Goal: Check status: Check status

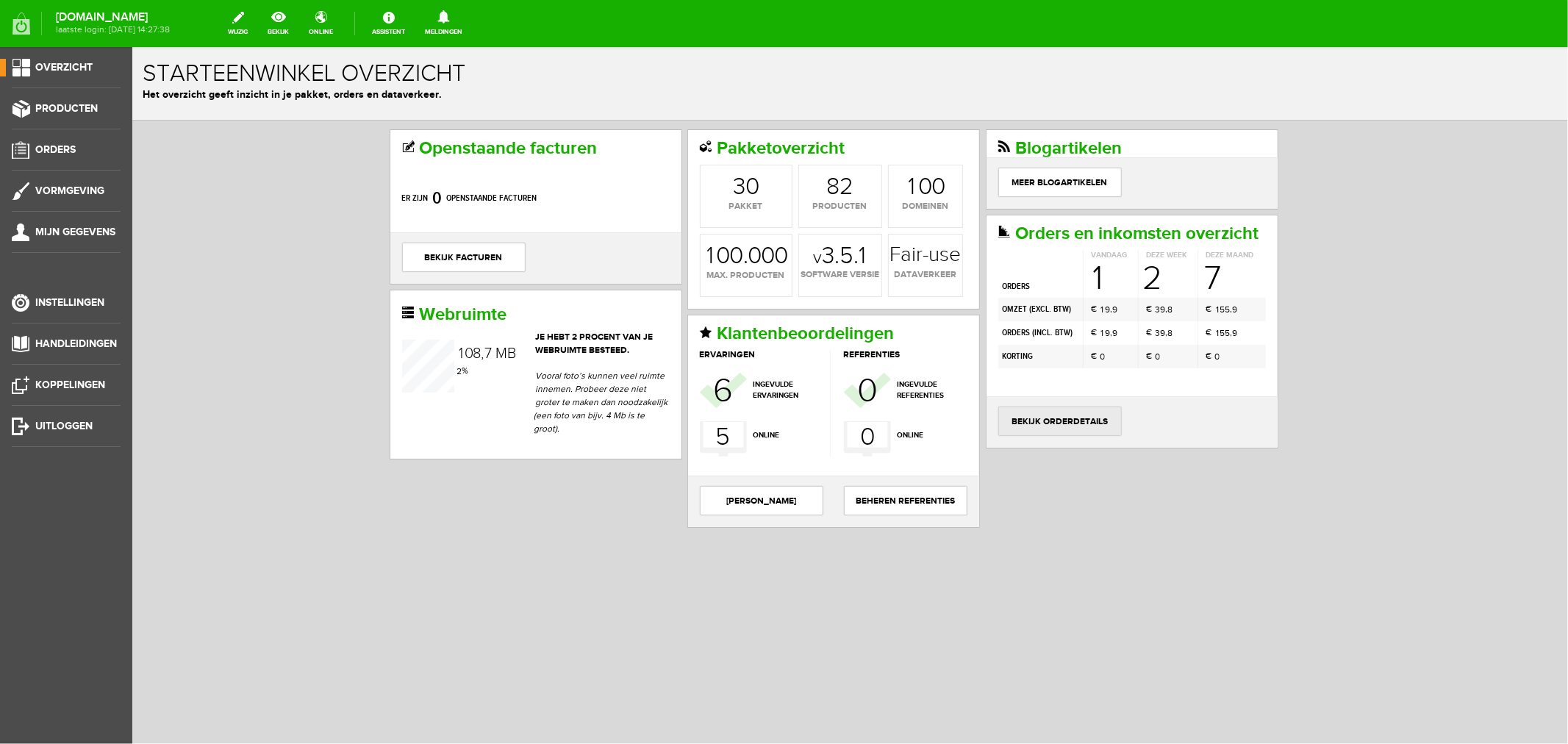
click at [1089, 436] on link "bekijk orderdetails" at bounding box center [1059, 420] width 124 height 29
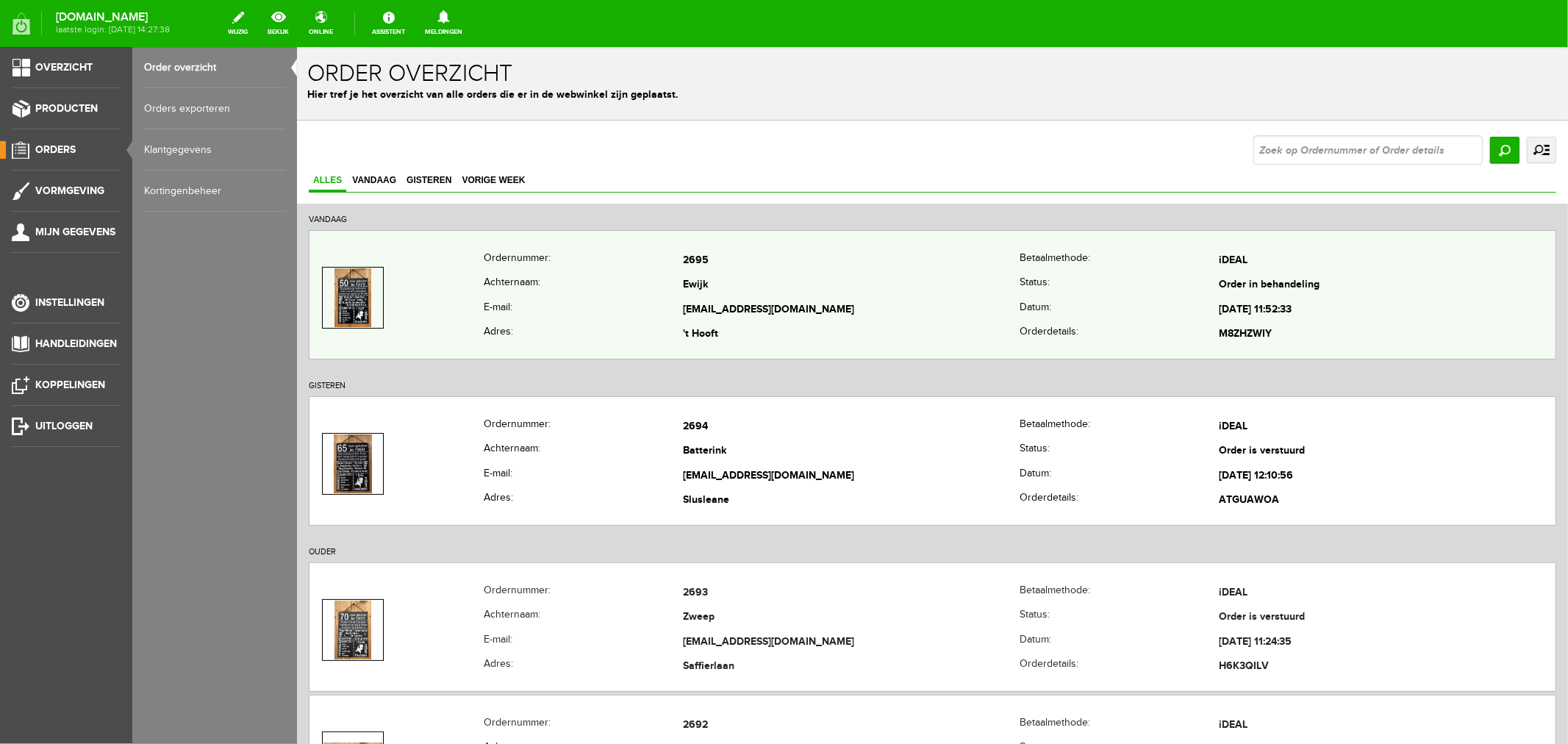
click at [682, 282] on td "Ewijk" at bounding box center [850, 285] width 336 height 25
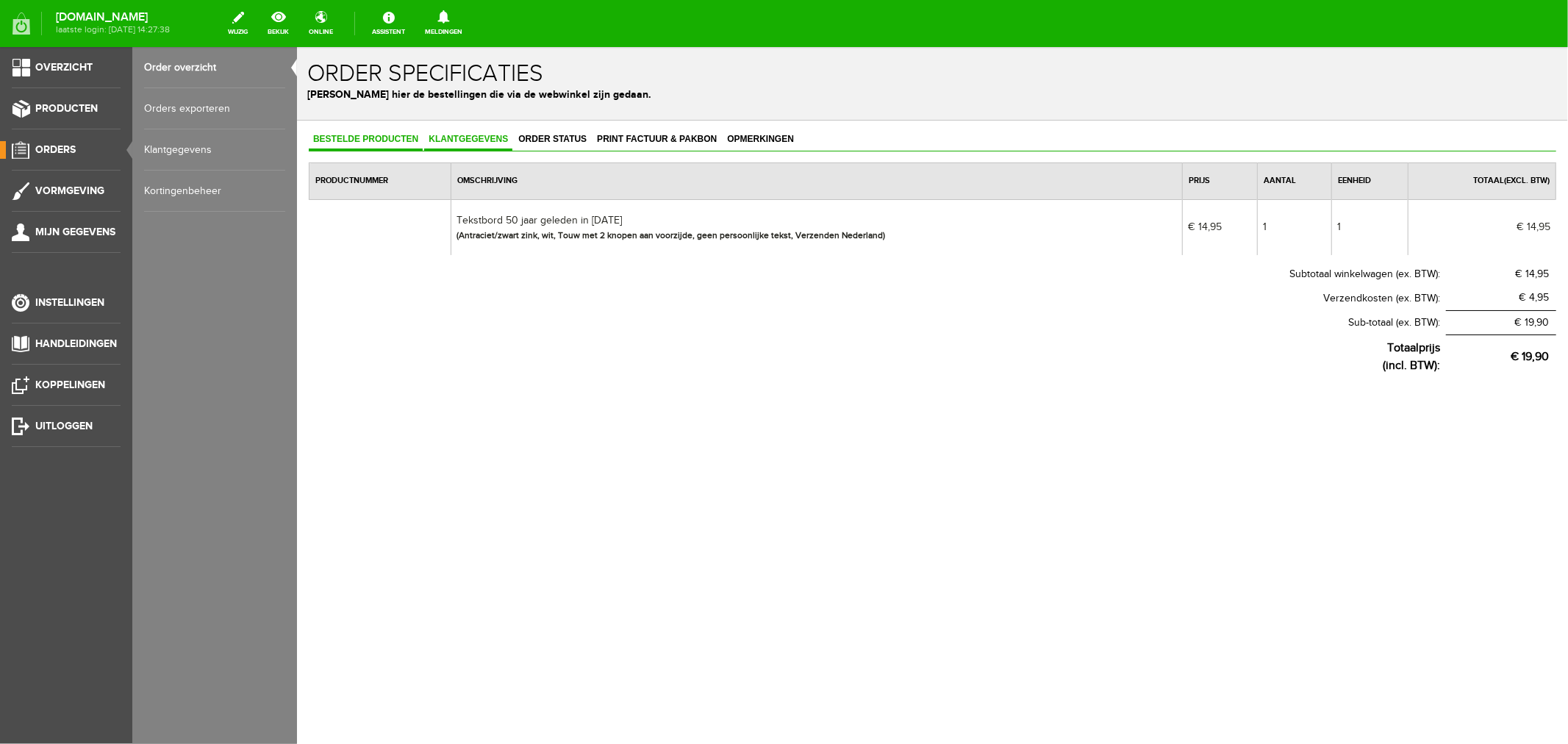
click at [459, 135] on span "Klantgegevens" at bounding box center [467, 139] width 88 height 11
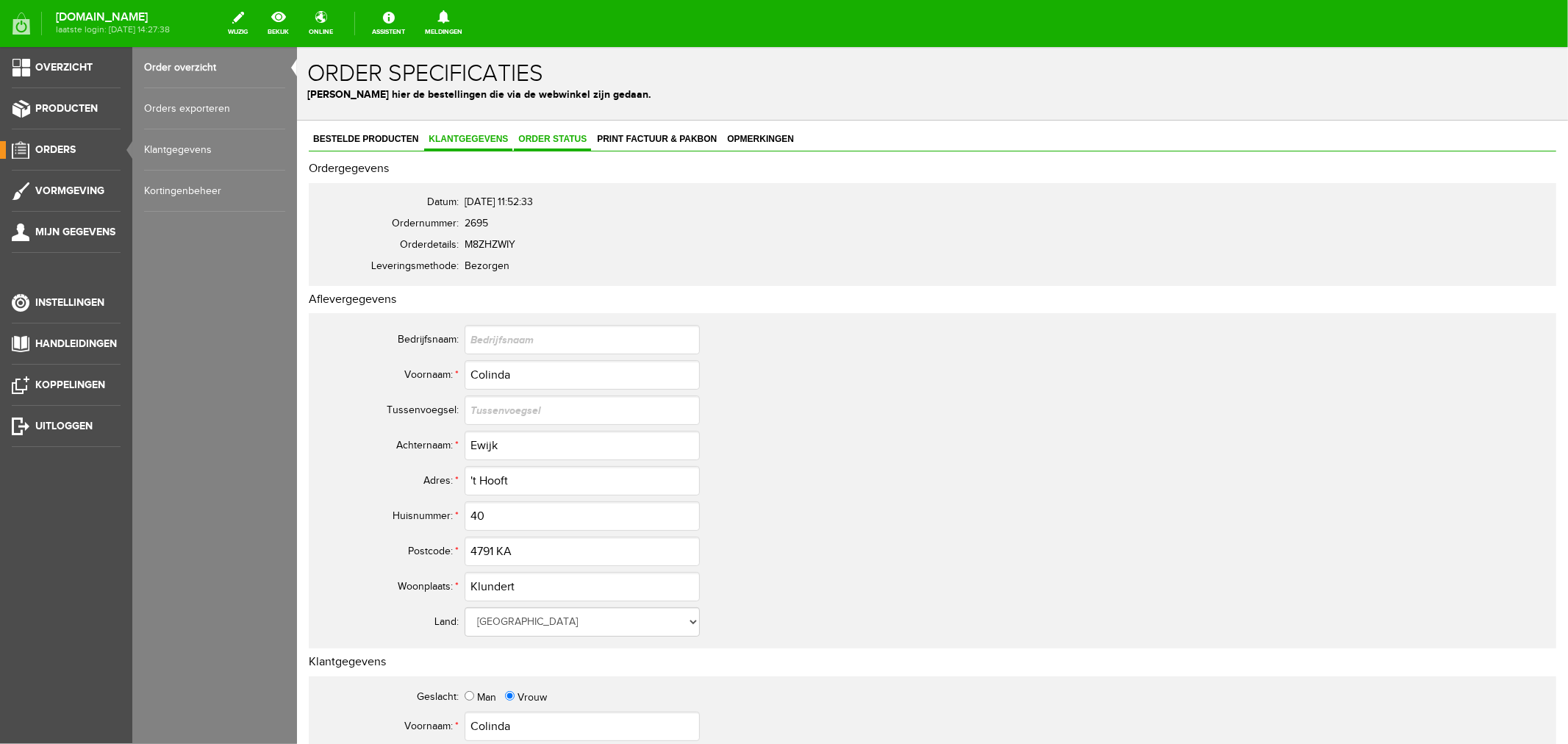
click at [546, 129] on link "Order status" at bounding box center [551, 140] width 77 height 21
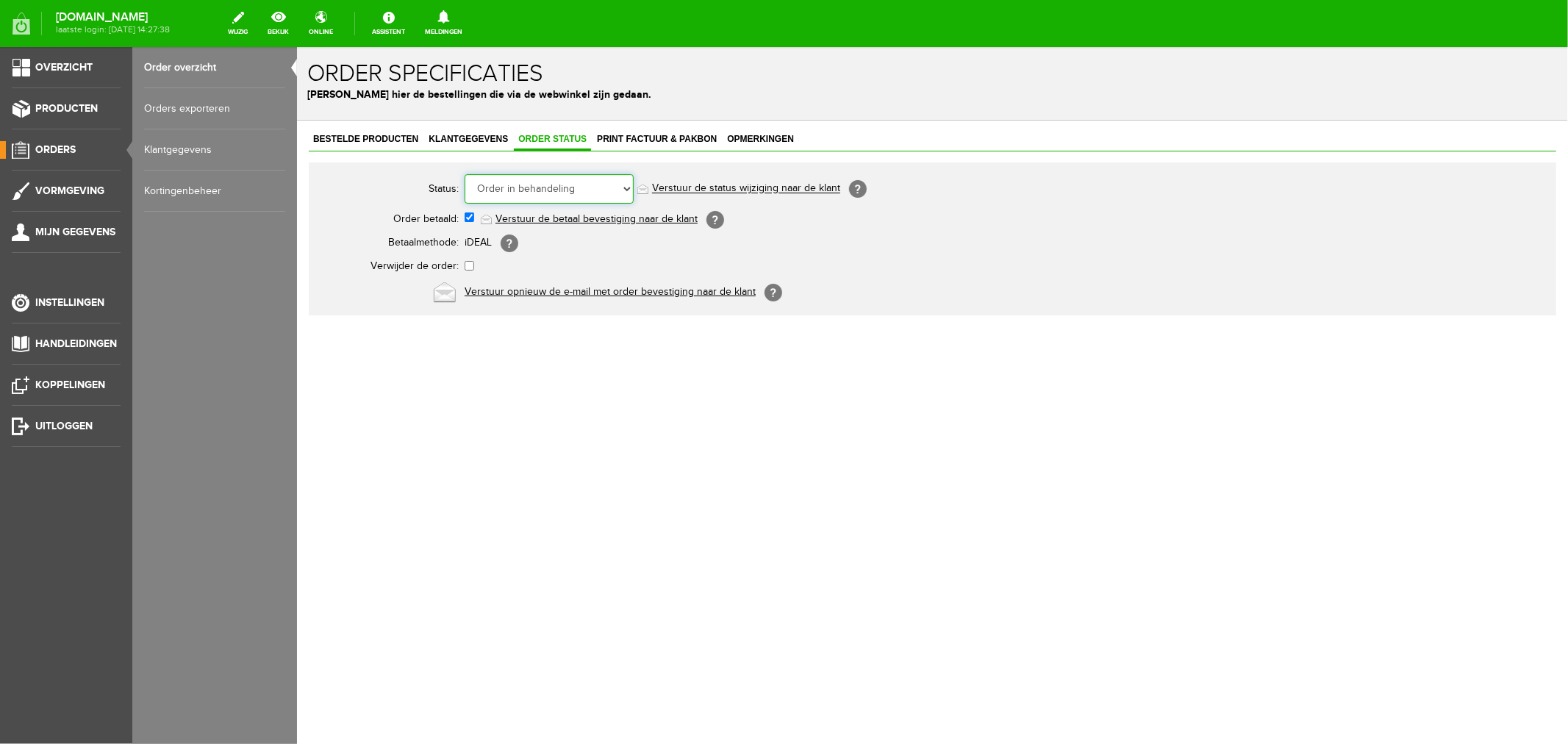
click at [533, 191] on select "Order niet afgerond Nieuw Order in behandeling Wacht op leverancier Wacht op be…" at bounding box center [548, 188] width 169 height 29
select select "14"
click at [464, 174] on select "Order niet afgerond Nieuw Order in behandeling Wacht op leverancier Wacht op be…" at bounding box center [548, 188] width 169 height 29
